Goal: Obtain resource: Obtain resource

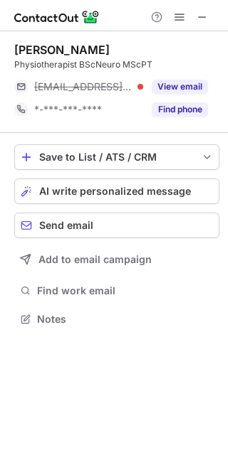
scroll to position [310, 228]
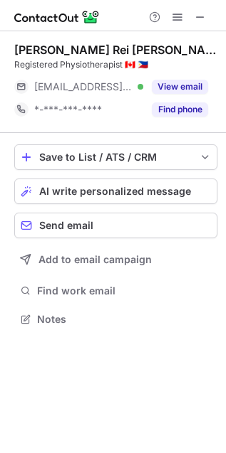
scroll to position [310, 226]
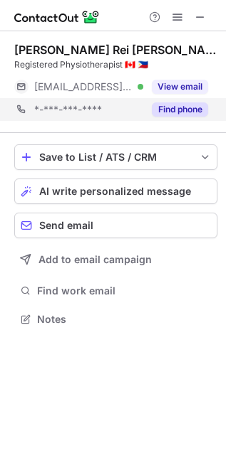
click at [211, 112] on div "*-***-***-**** Find phone" at bounding box center [115, 109] width 203 height 23
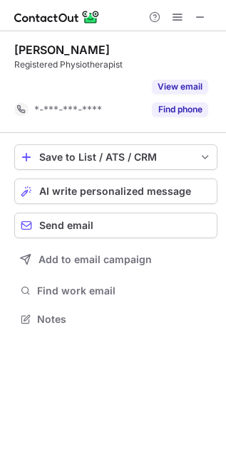
scroll to position [7, 7]
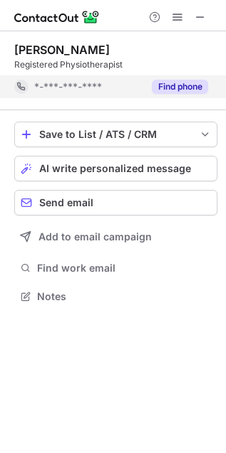
click at [162, 87] on button "Find phone" at bounding box center [180, 87] width 56 height 14
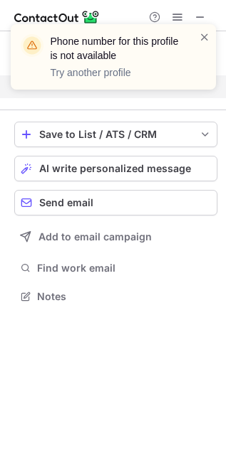
scroll to position [264, 226]
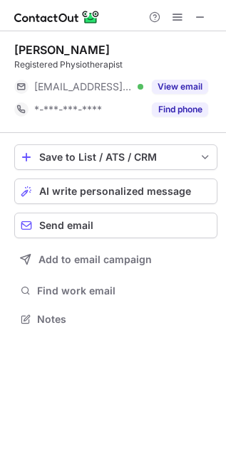
scroll to position [310, 226]
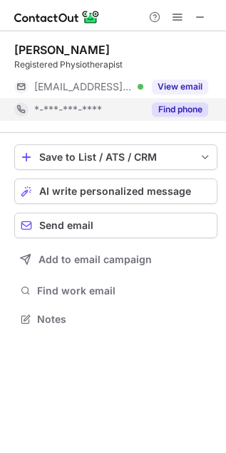
click at [164, 106] on button "Find phone" at bounding box center [180, 109] width 56 height 14
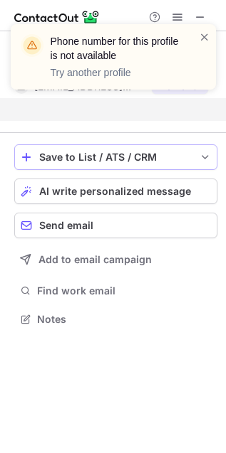
scroll to position [7, 7]
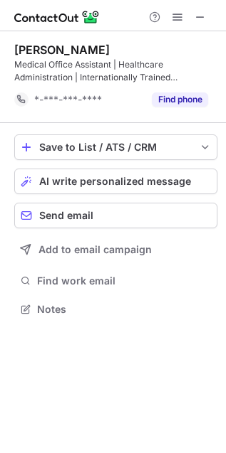
scroll to position [300, 226]
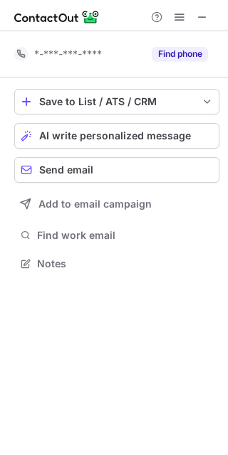
scroll to position [254, 228]
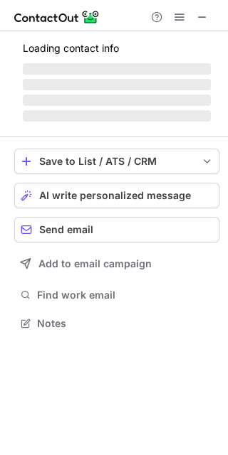
scroll to position [310, 228]
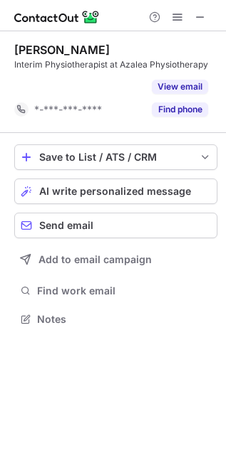
scroll to position [7, 7]
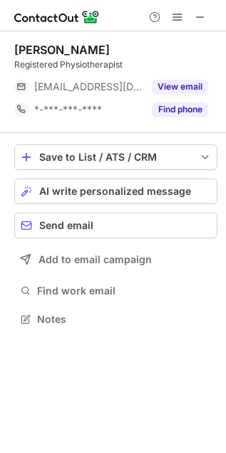
scroll to position [310, 226]
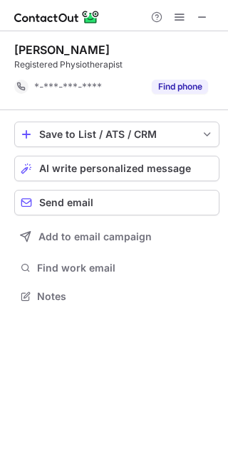
scroll to position [7, 7]
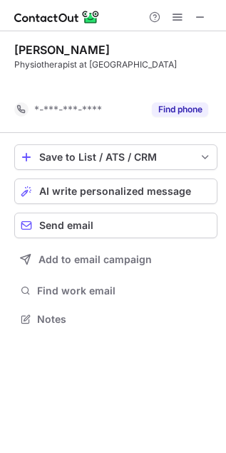
scroll to position [7, 7]
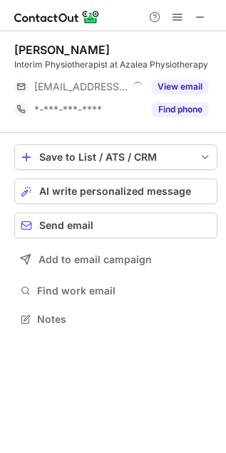
scroll to position [310, 226]
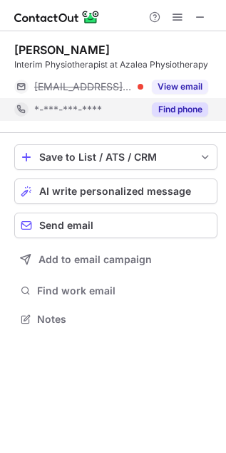
click at [183, 113] on button "Find phone" at bounding box center [180, 109] width 56 height 14
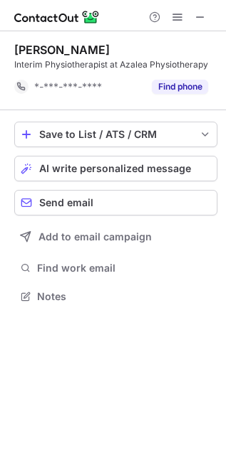
scroll to position [7, 7]
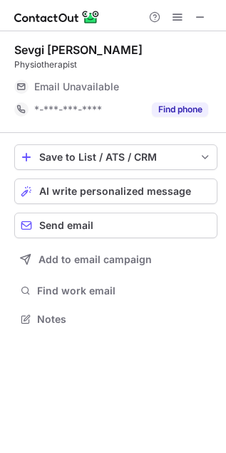
scroll to position [310, 226]
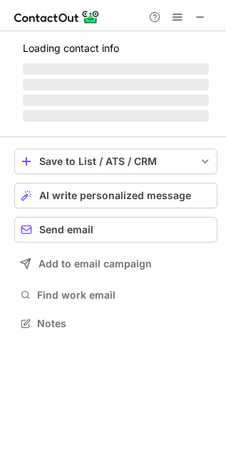
scroll to position [322, 226]
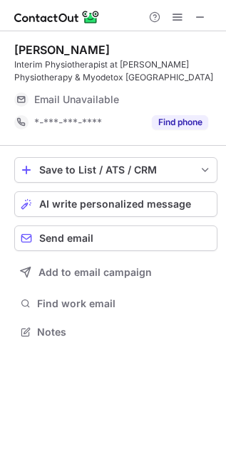
scroll to position [322, 226]
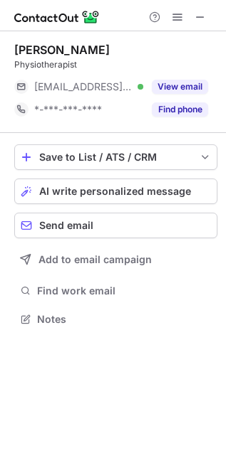
scroll to position [310, 226]
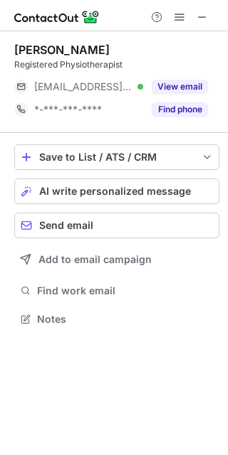
scroll to position [310, 228]
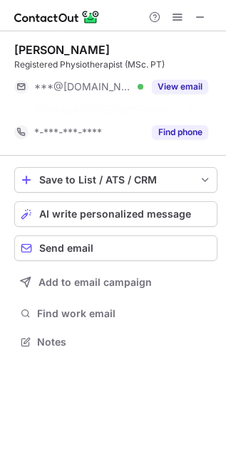
scroll to position [8, 7]
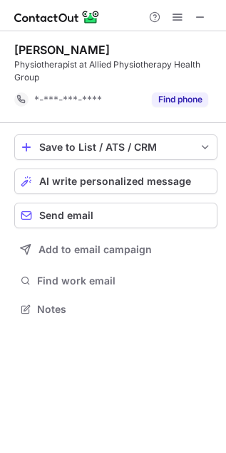
scroll to position [300, 226]
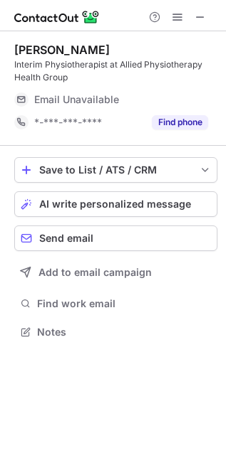
scroll to position [322, 226]
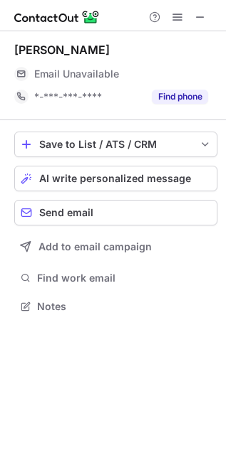
scroll to position [297, 226]
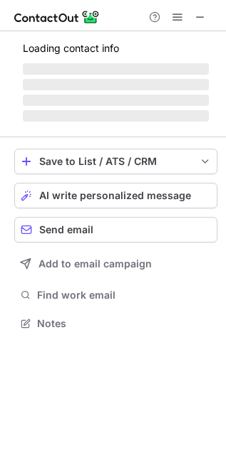
scroll to position [345, 226]
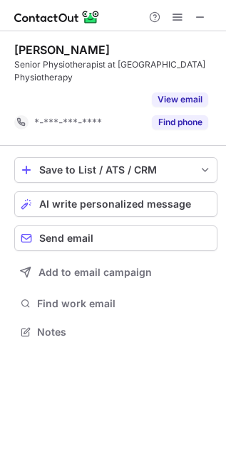
scroll to position [7, 7]
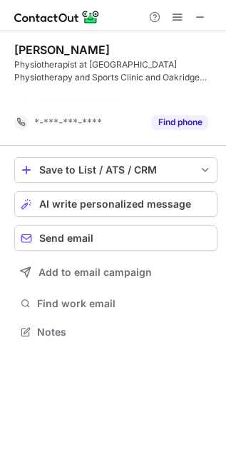
scroll to position [300, 226]
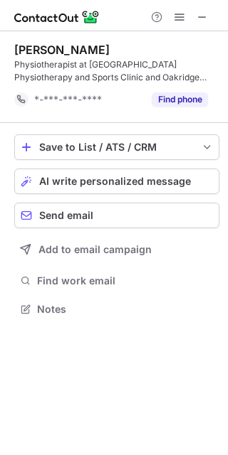
scroll to position [300, 228]
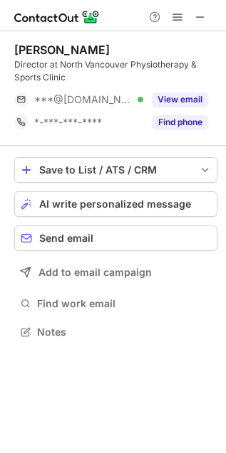
scroll to position [322, 226]
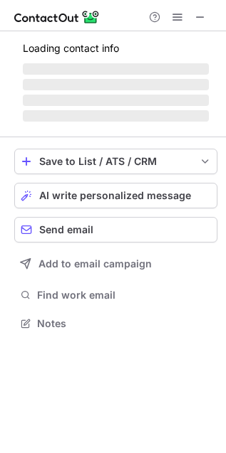
scroll to position [322, 226]
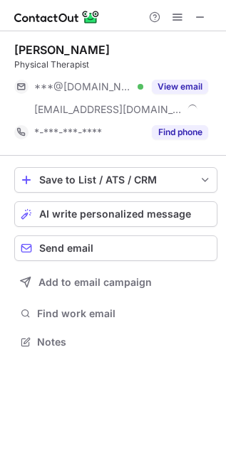
scroll to position [332, 226]
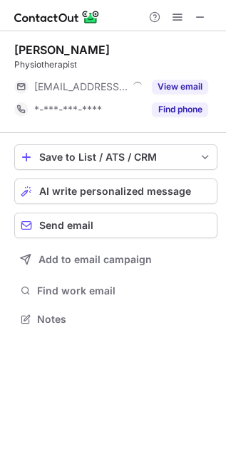
scroll to position [310, 226]
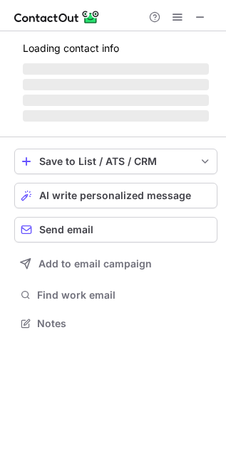
scroll to position [315, 226]
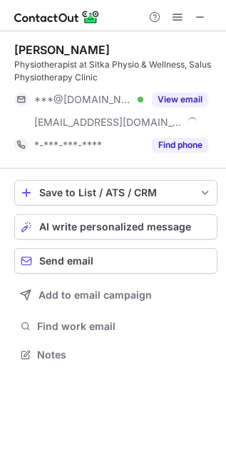
scroll to position [345, 226]
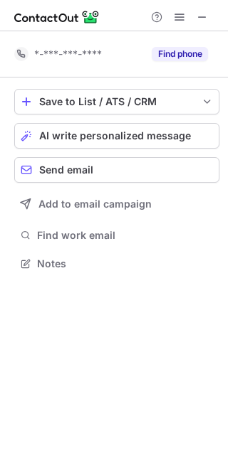
scroll to position [254, 228]
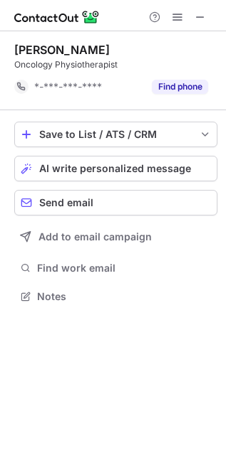
scroll to position [7, 7]
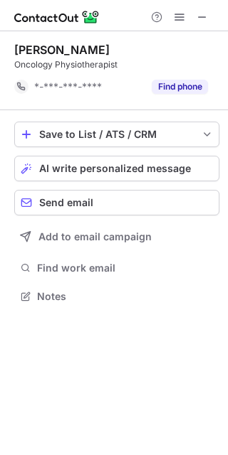
scroll to position [7, 7]
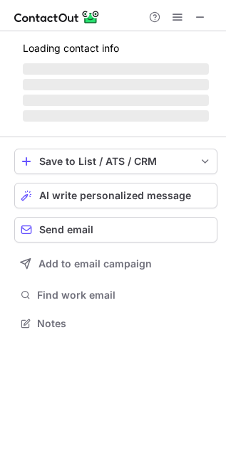
scroll to position [310, 226]
